Goal: Information Seeking & Learning: Understand process/instructions

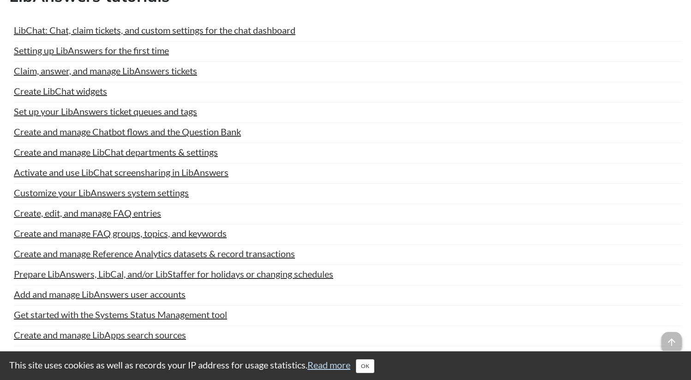
scroll to position [1110, 0]
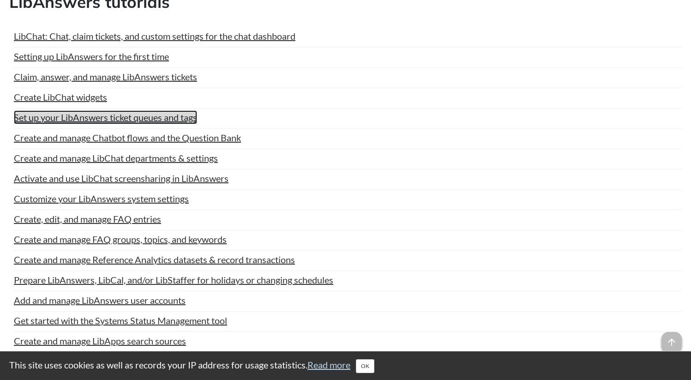
click at [160, 124] on link "Set up your LibAnswers ticket queues and tags" at bounding box center [105, 117] width 183 height 14
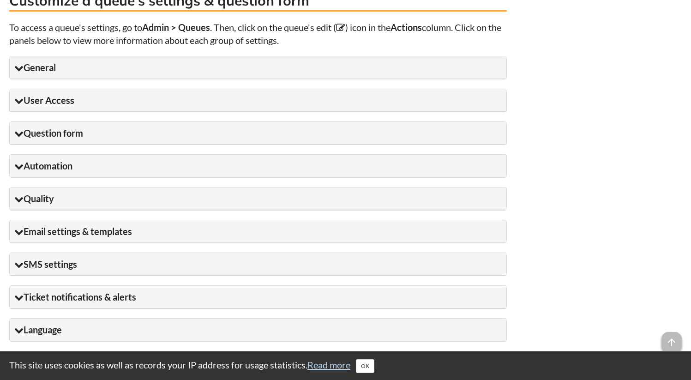
scroll to position [903, 0]
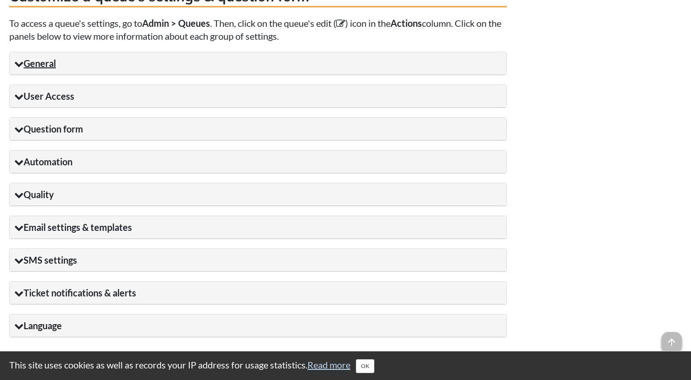
click at [443, 72] on summary "General" at bounding box center [258, 63] width 497 height 23
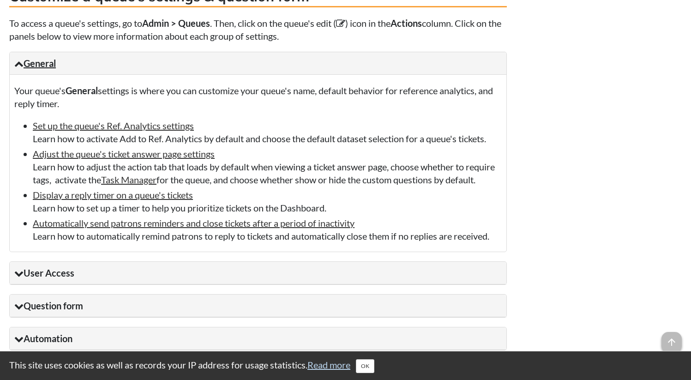
click at [443, 72] on summary "General" at bounding box center [258, 63] width 497 height 23
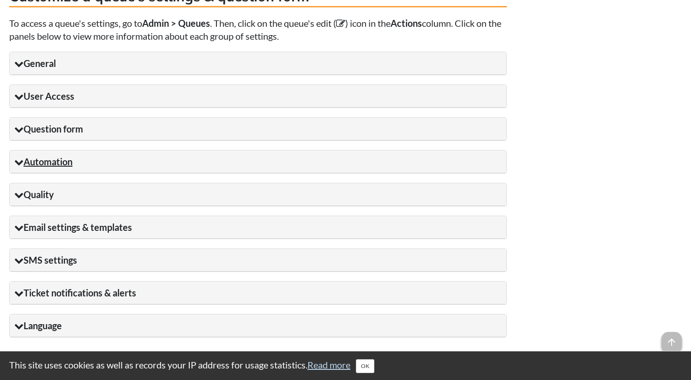
click at [323, 173] on summary "Automation" at bounding box center [258, 162] width 497 height 23
